Goal: Download file/media

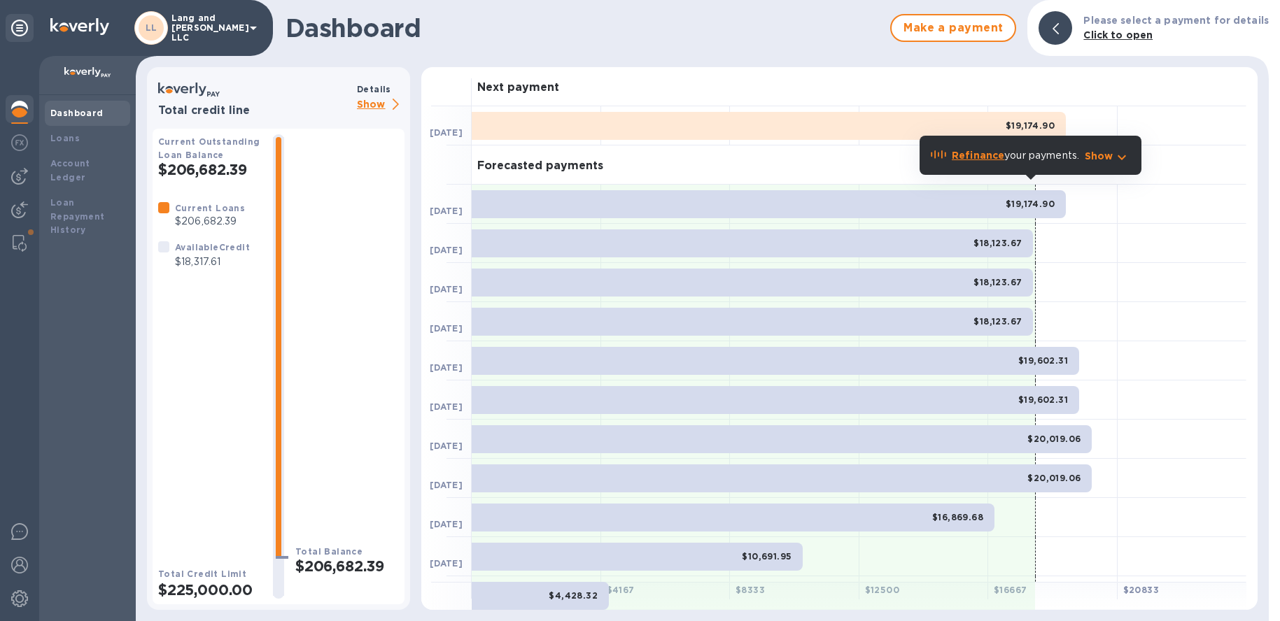
click at [20, 118] on div at bounding box center [20, 110] width 28 height 31
click at [66, 160] on b "Account Ledger" at bounding box center [70, 170] width 40 height 24
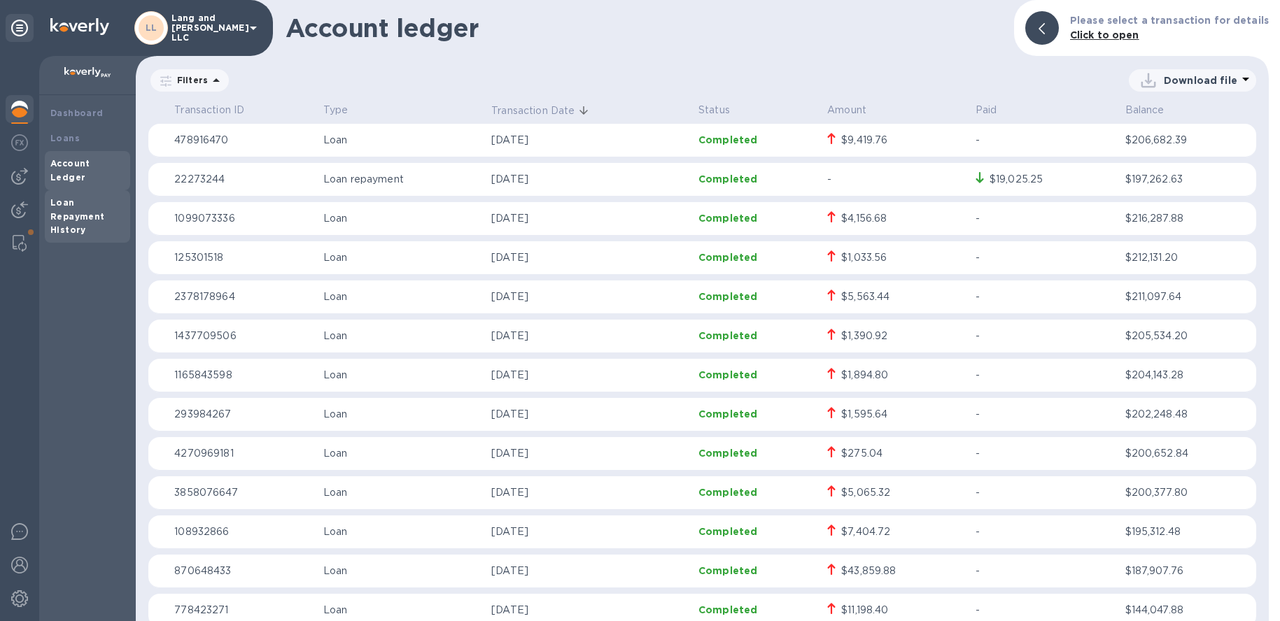
click at [72, 196] on div "Loan Repayment History" at bounding box center [87, 217] width 74 height 42
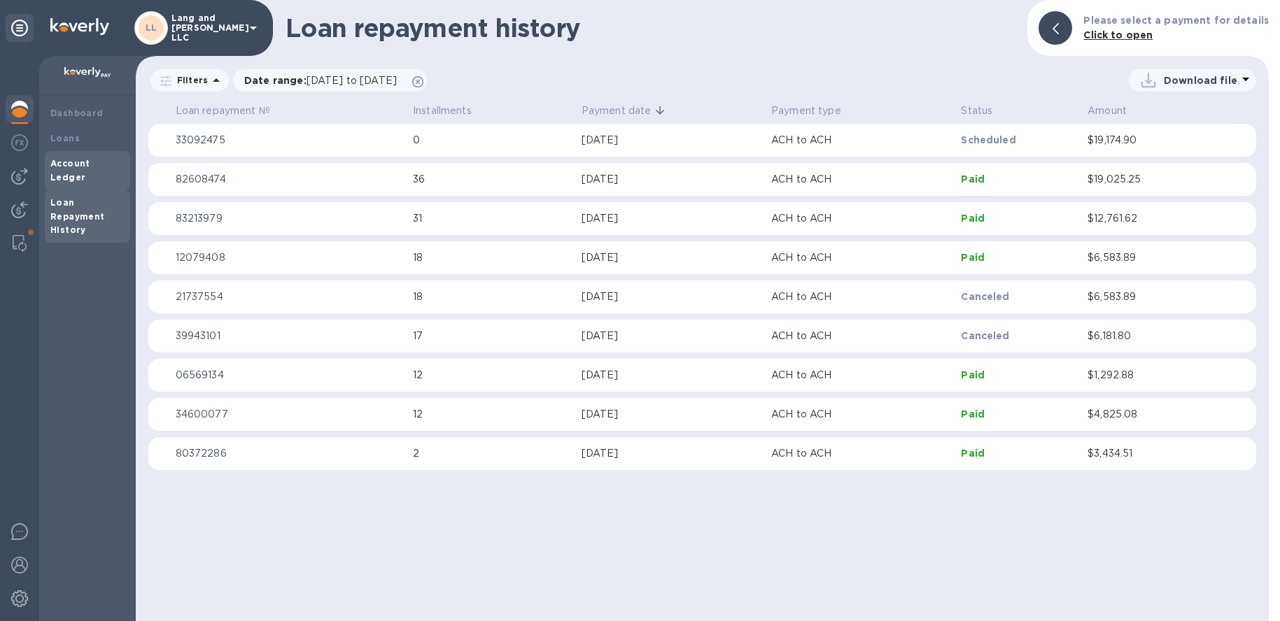
click at [88, 158] on b "Account Ledger" at bounding box center [70, 170] width 40 height 24
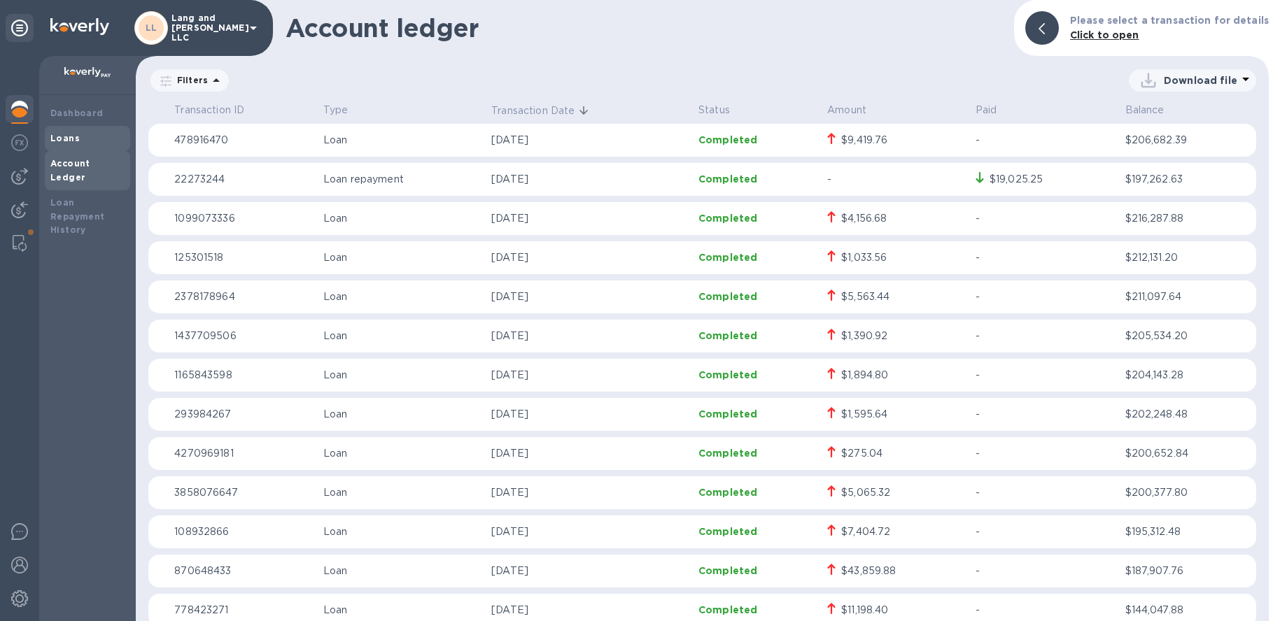
click at [57, 133] on b "Loans" at bounding box center [64, 138] width 29 height 10
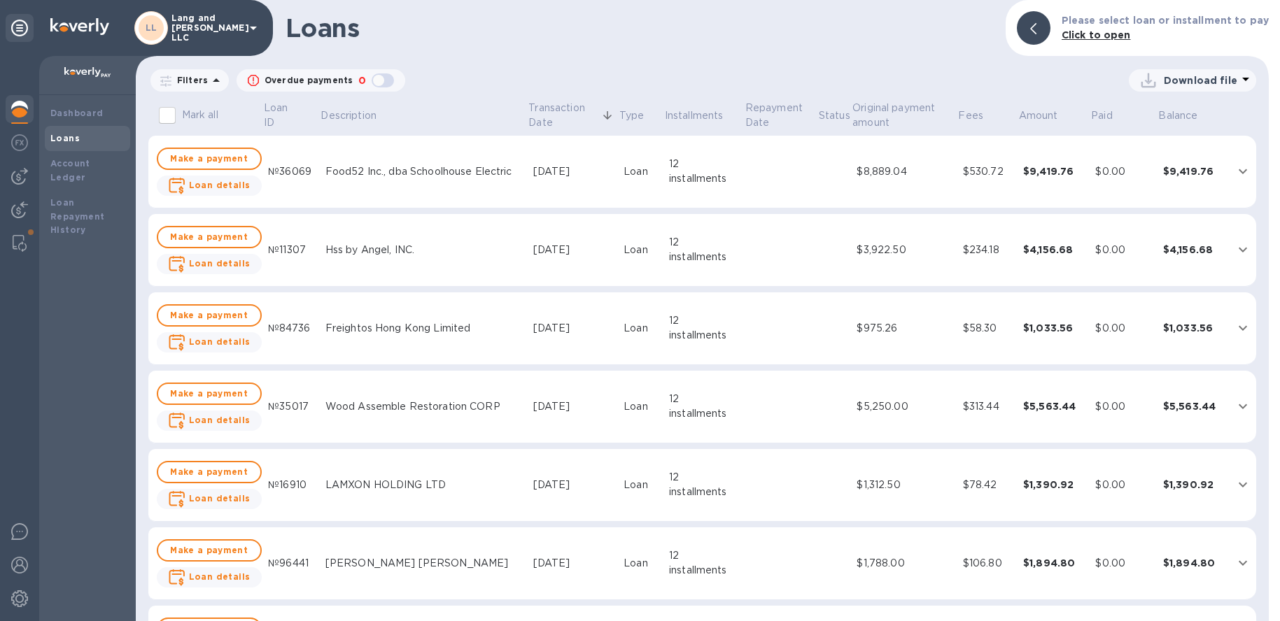
click at [1241, 81] on icon at bounding box center [1245, 79] width 17 height 17
click at [1169, 112] on li "XLSX file" at bounding box center [1193, 113] width 95 height 39
click at [73, 196] on div "Loan Repayment History" at bounding box center [87, 217] width 74 height 42
